Goal: Register for event/course

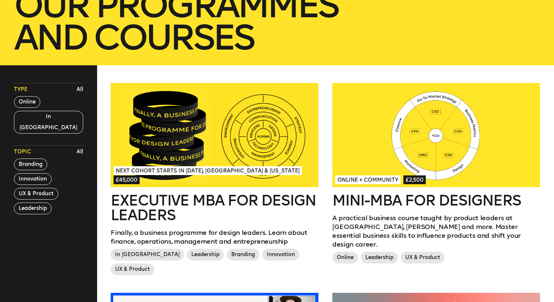
scroll to position [141, 0]
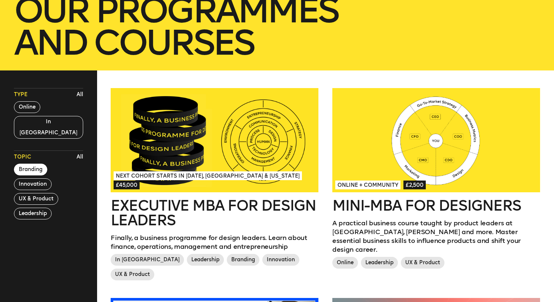
click at [31, 163] on button "Branding" at bounding box center [30, 169] width 33 height 12
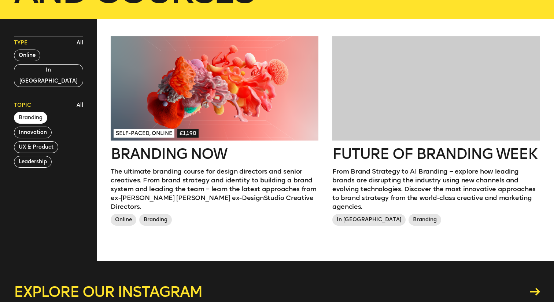
scroll to position [201, 0]
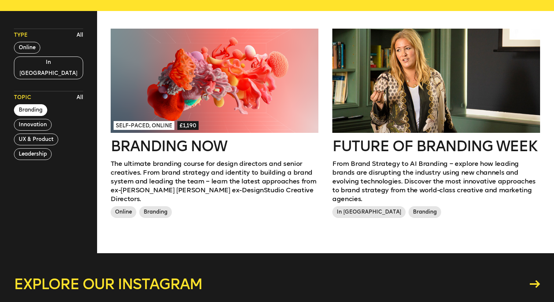
click at [407, 117] on div at bounding box center [436, 81] width 208 height 104
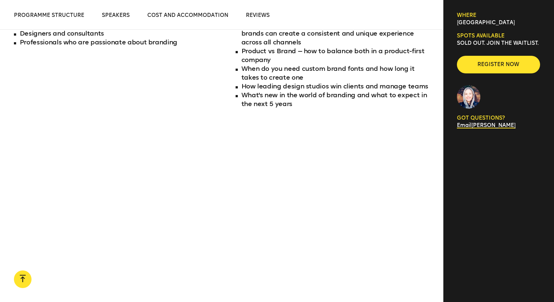
scroll to position [545, 0]
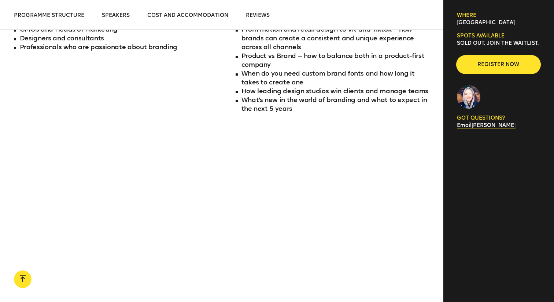
click at [506, 67] on span "Register now" at bounding box center [499, 64] width 60 height 7
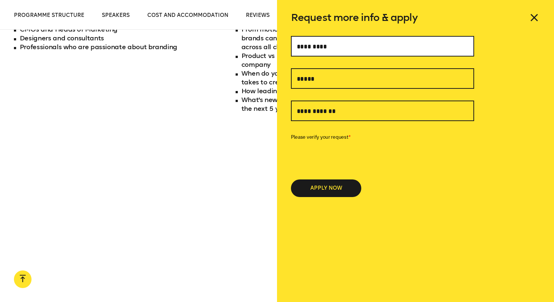
click at [353, 51] on input "text" at bounding box center [382, 46] width 183 height 21
type input "*********"
type input "**********"
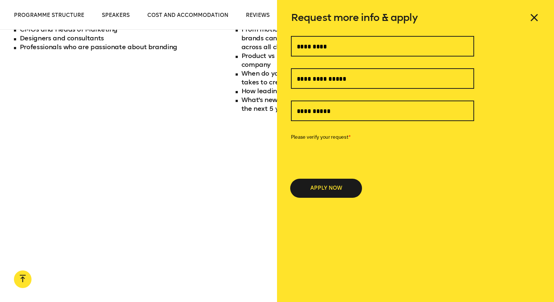
click at [311, 190] on button "APPLY NOW" at bounding box center [326, 188] width 70 height 18
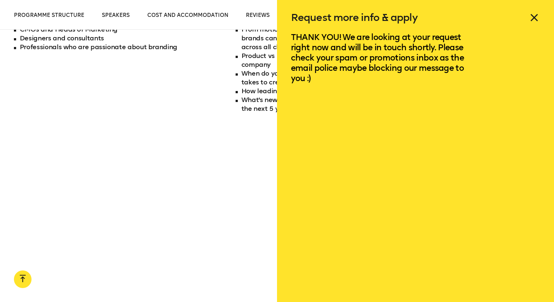
click at [535, 17] on icon at bounding box center [534, 17] width 7 height 7
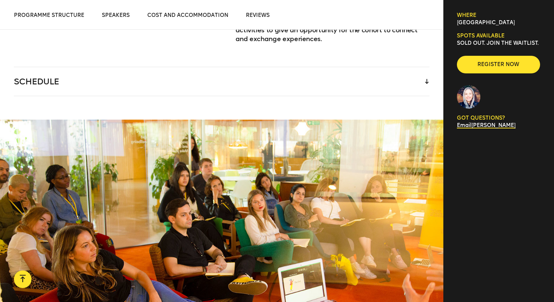
scroll to position [1135, 0]
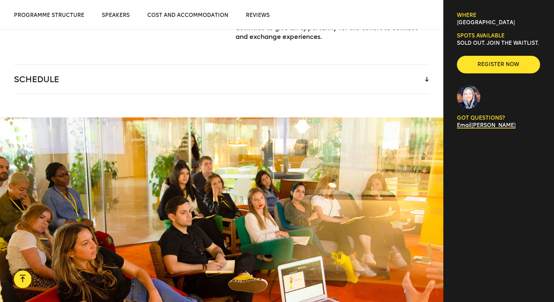
click at [420, 70] on div "SCHEDULE" at bounding box center [221, 79] width 415 height 29
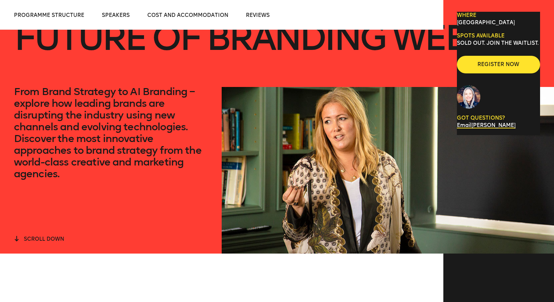
scroll to position [0, 0]
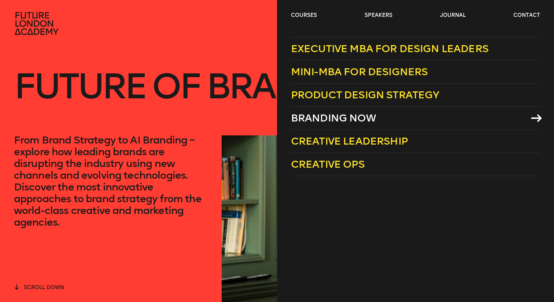
click at [322, 116] on span "Branding Now" at bounding box center [333, 118] width 85 height 12
